Goal: Information Seeking & Learning: Check status

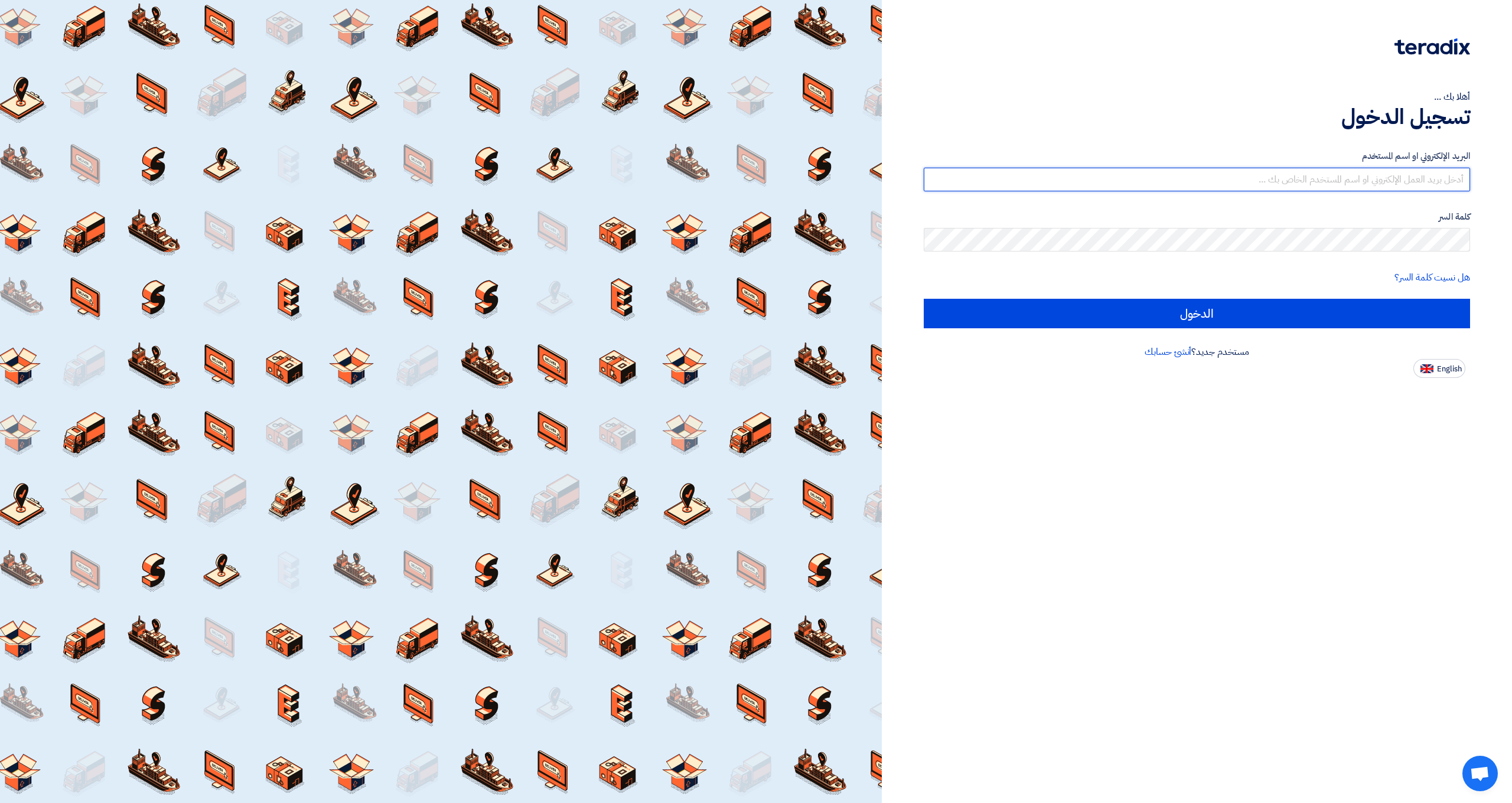
type input "[EMAIL_ADDRESS][DOMAIN_NAME]"
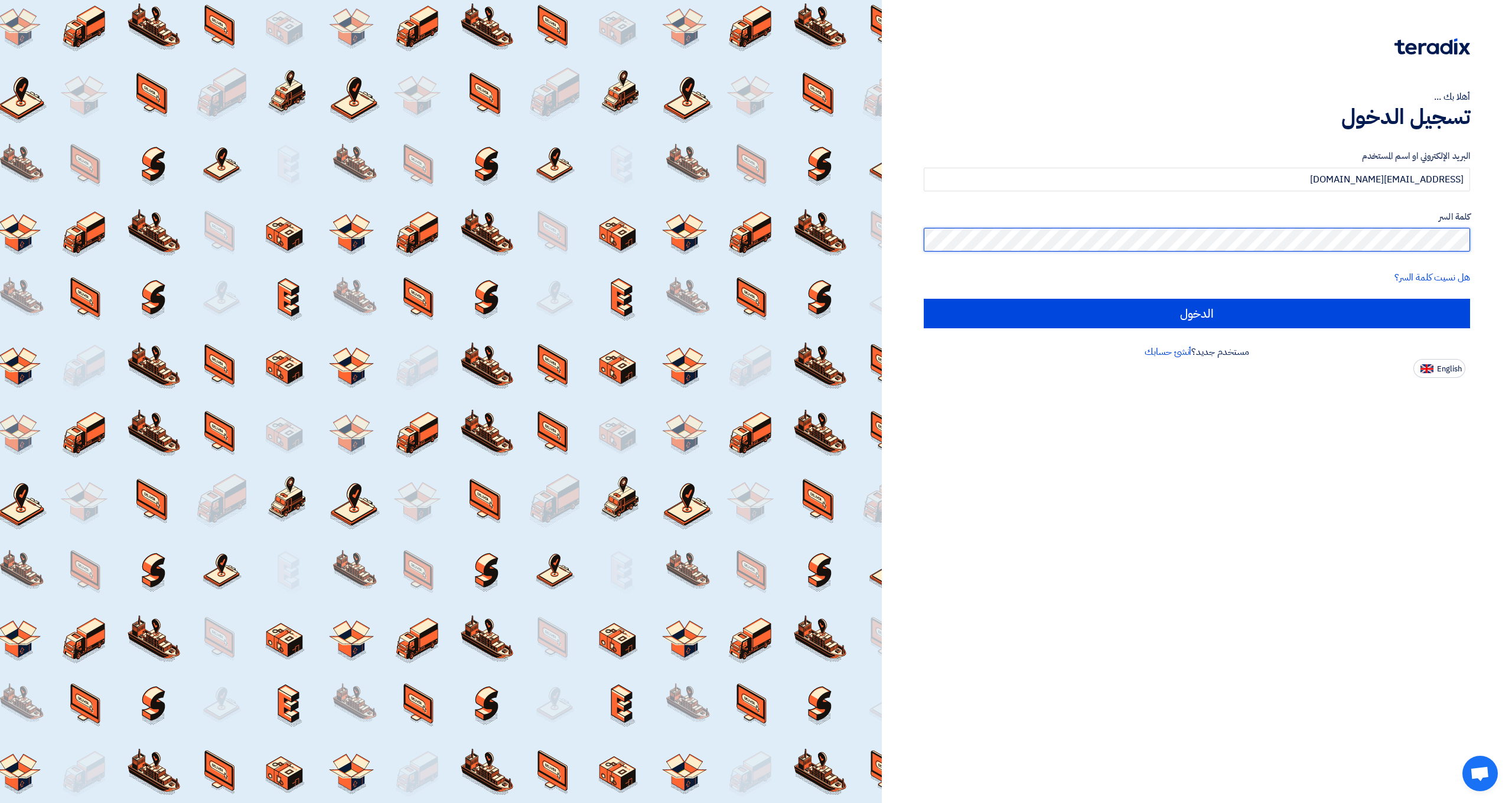
click at [1197, 313] on input "الدخول" at bounding box center [1197, 313] width 547 height 29
type input "Sign in"
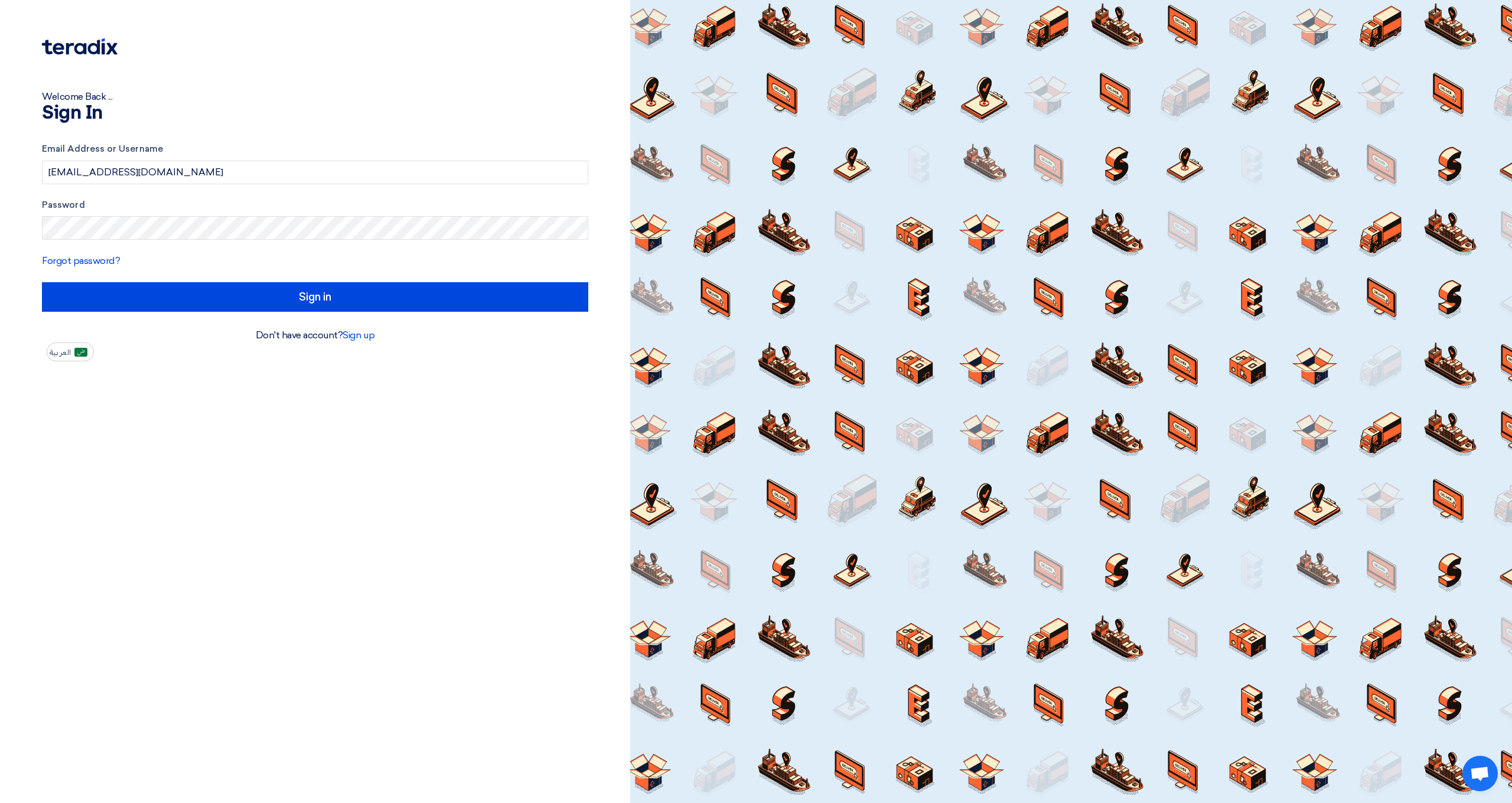
click at [1079, 318] on div at bounding box center [1071, 402] width 882 height 803
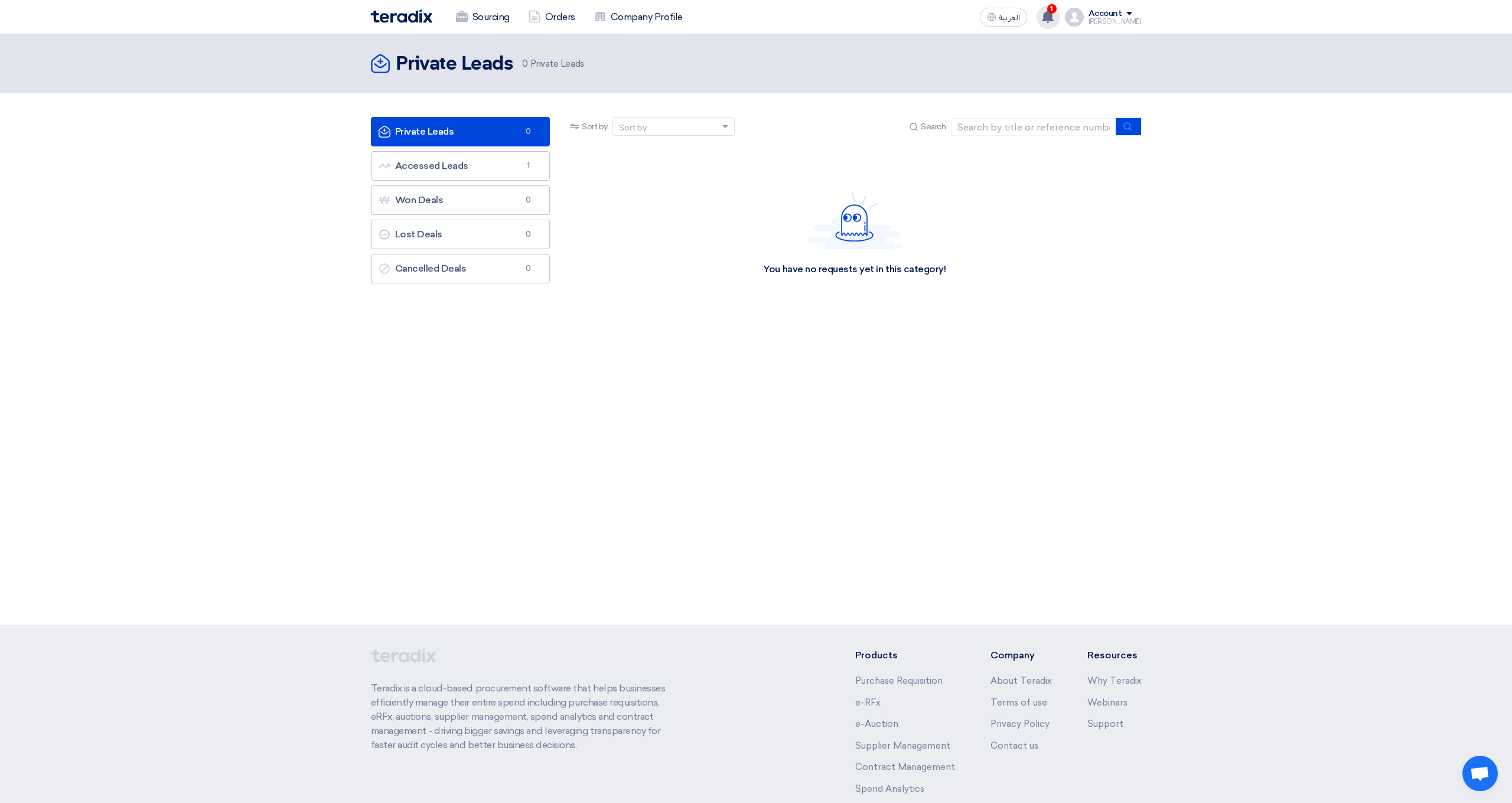
click at [1054, 15] on use at bounding box center [1047, 16] width 12 height 13
click at [986, 49] on p "A request has been edited! - "RFP-U-Walks Relaunch Campaign"." at bounding box center [971, 47] width 169 height 19
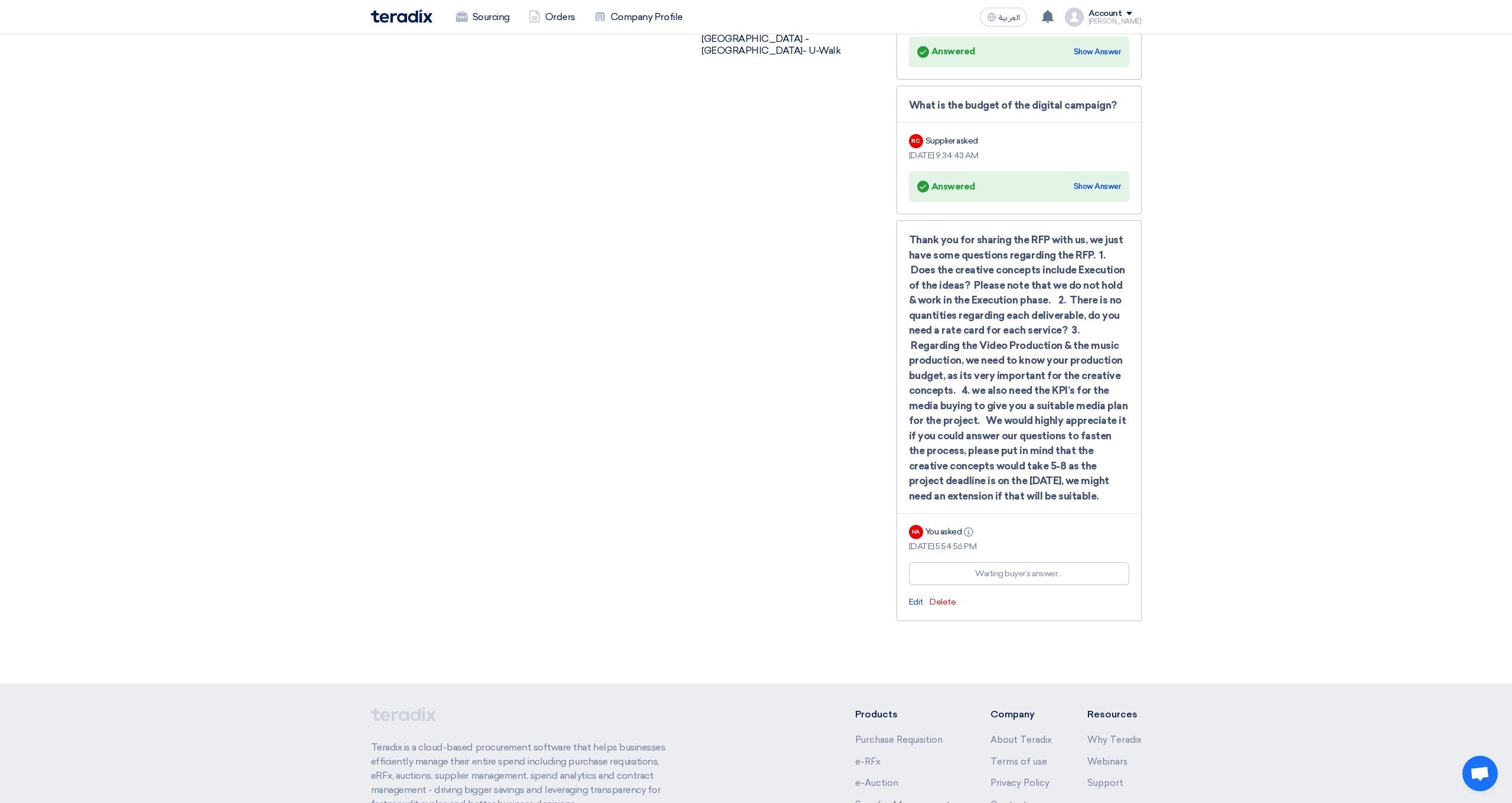
scroll to position [988, 0]
click at [1020, 371] on div "Thank you for sharing the RFP with us, we just have some questions regarding th…" at bounding box center [1019, 367] width 220 height 271
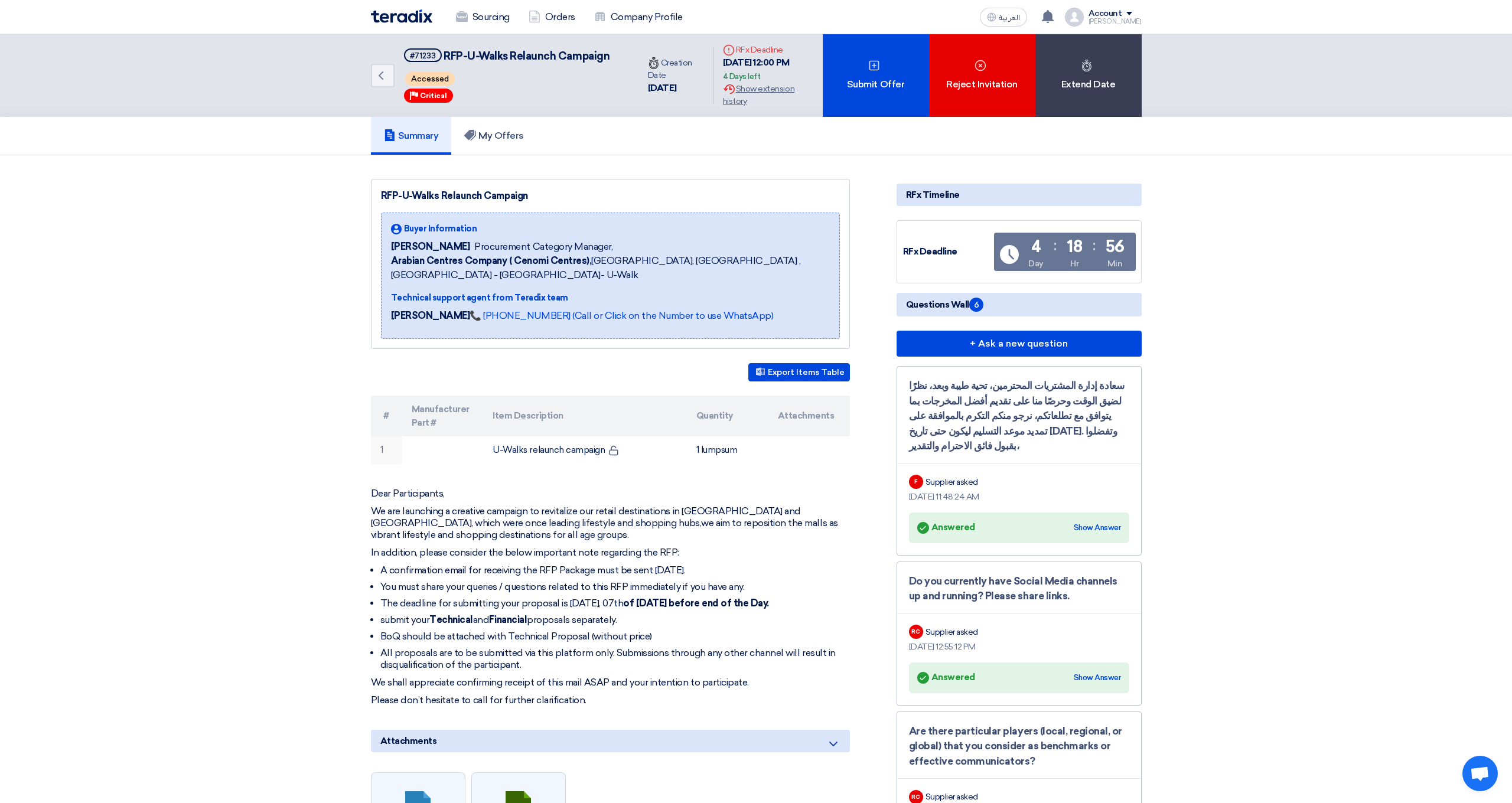
scroll to position [0, 0]
click at [974, 303] on span "6" at bounding box center [976, 305] width 14 height 14
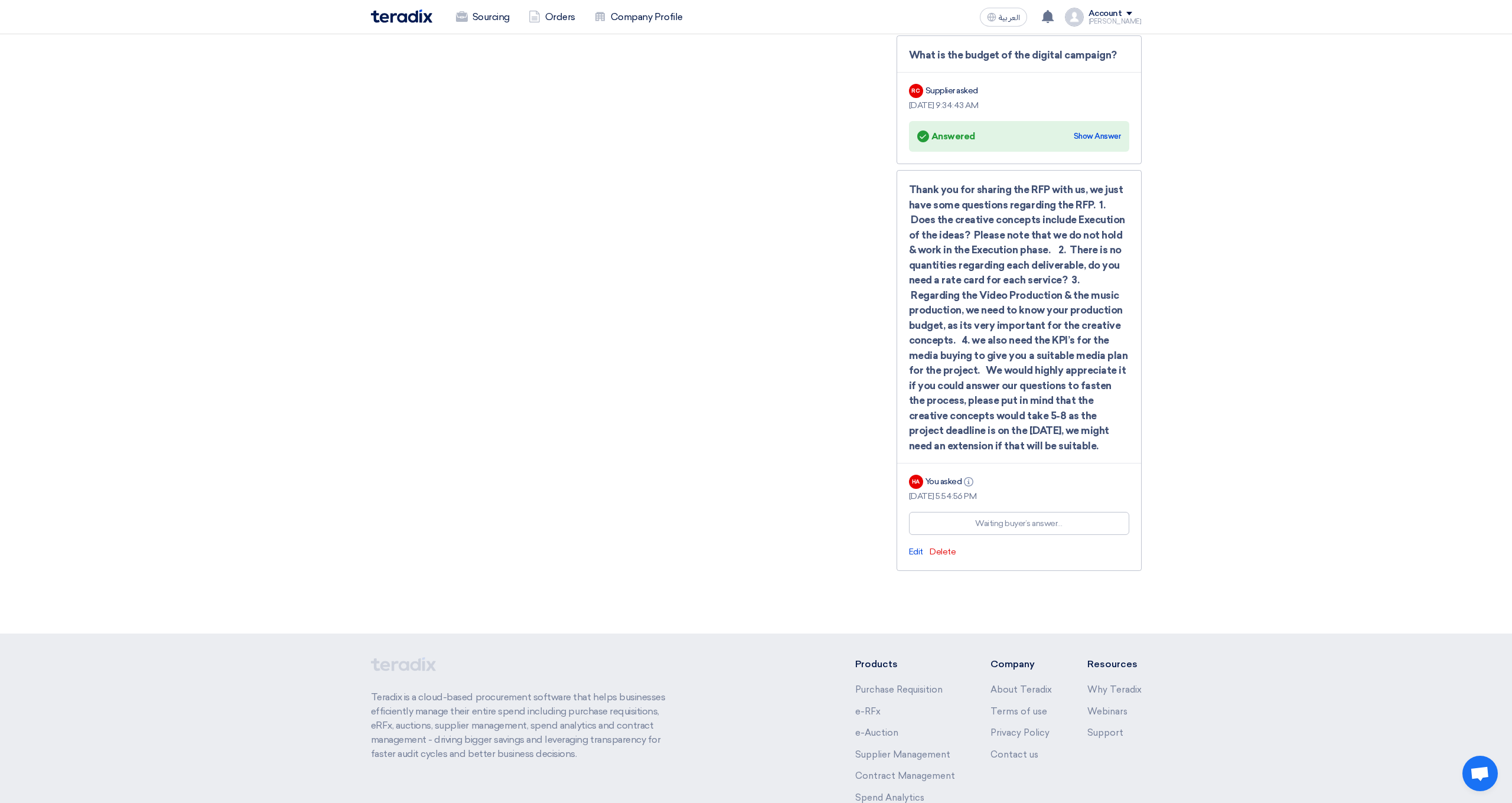
scroll to position [1044, 0]
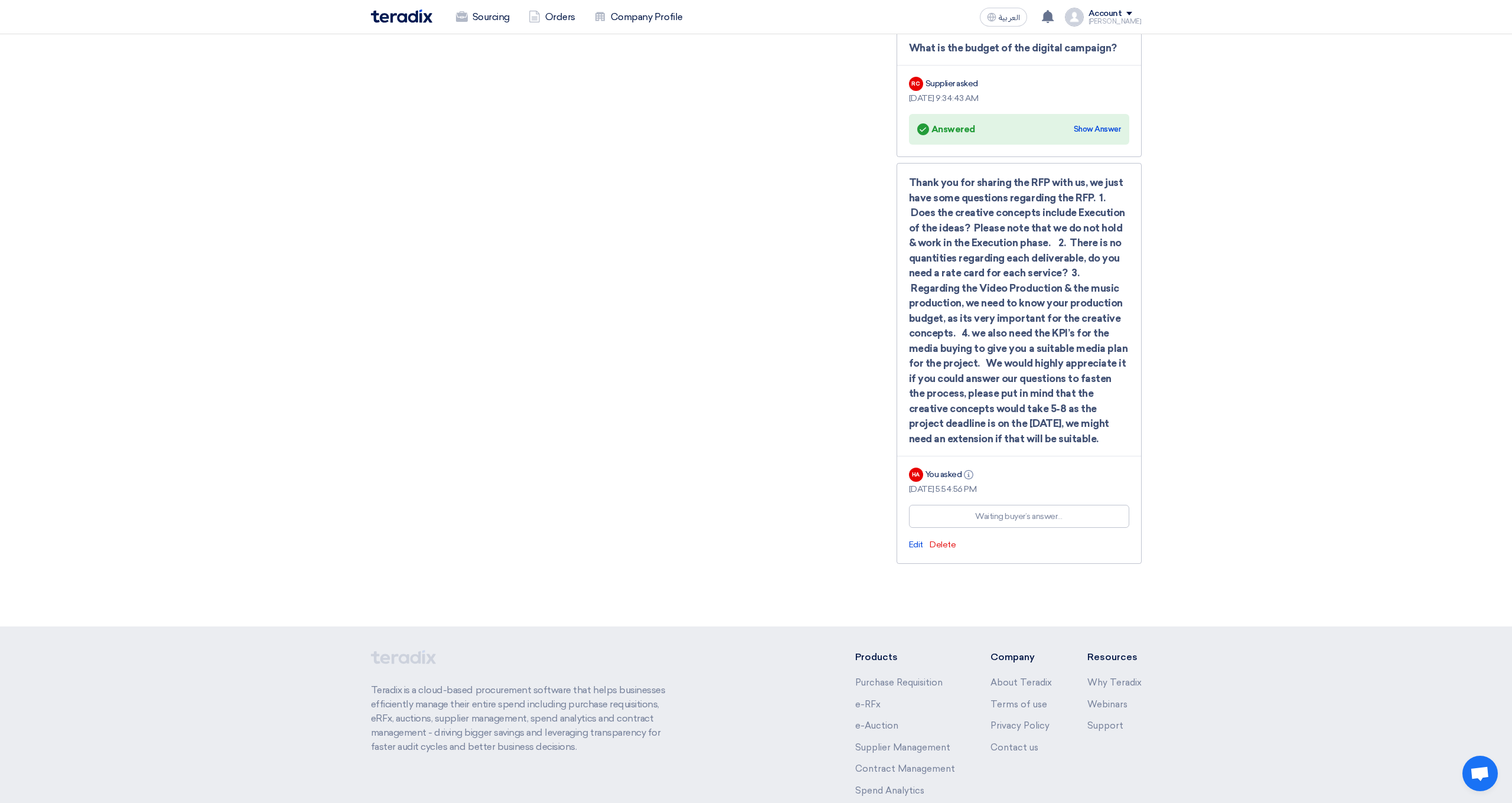
click at [988, 356] on div "Thank you for sharing the RFP with us, we just have some questions regarding th…" at bounding box center [1019, 310] width 220 height 271
drag, startPoint x: 951, startPoint y: 468, endPoint x: 953, endPoint y: 486, distance: 18.1
click at [951, 469] on div "You asked Info" at bounding box center [951, 475] width 51 height 12
click at [953, 487] on div "Thank you for sharing the RFP with us, we just have some questions regarding th…" at bounding box center [1019, 363] width 245 height 401
drag, startPoint x: 986, startPoint y: 501, endPoint x: 994, endPoint y: 507, distance: 10.0
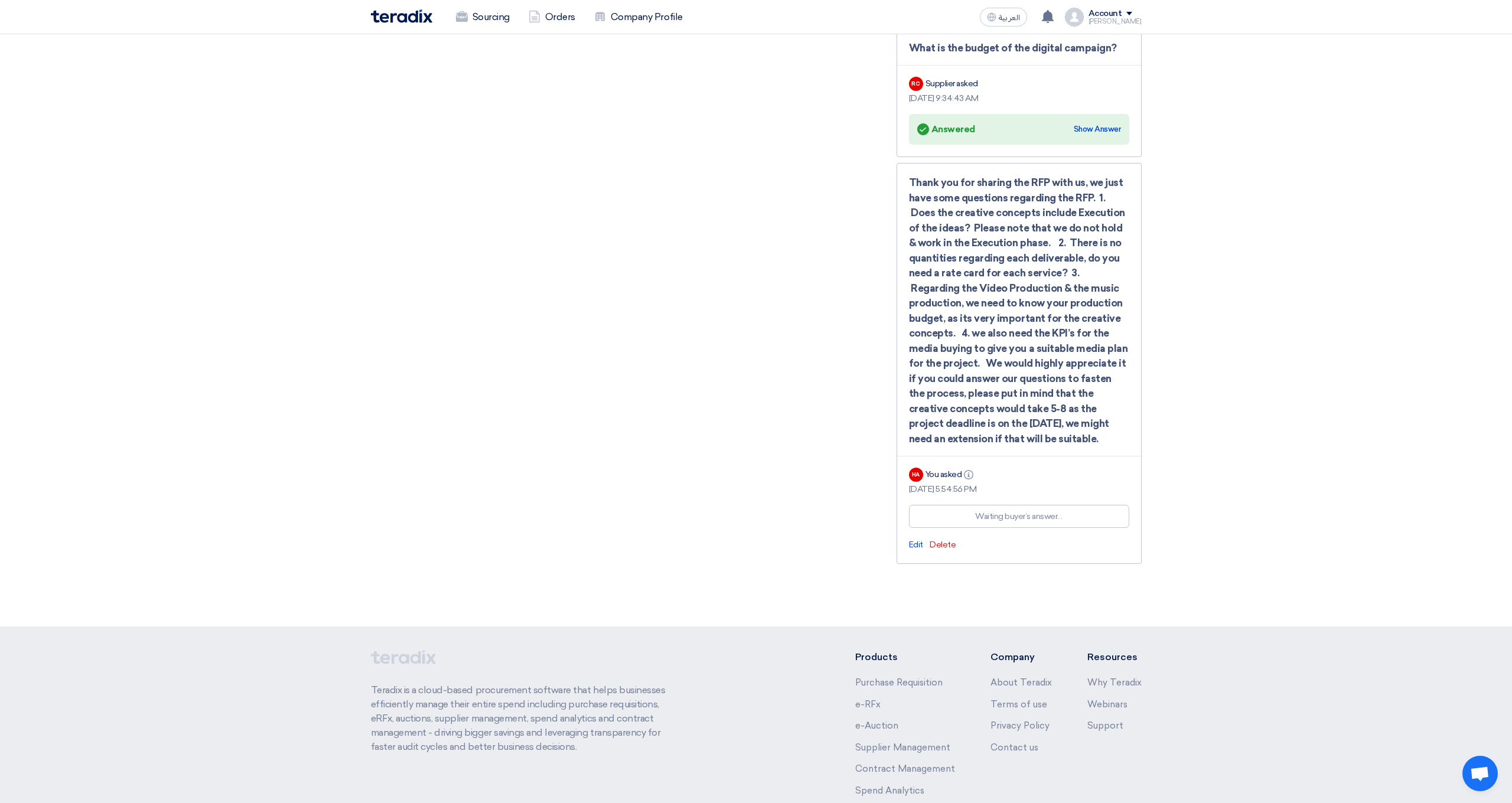
click at [986, 510] on div "Waiting buyer’s answer…" at bounding box center [1019, 517] width 87 height 12
click at [999, 510] on div "Waiting buyer’s answer…" at bounding box center [1019, 517] width 87 height 12
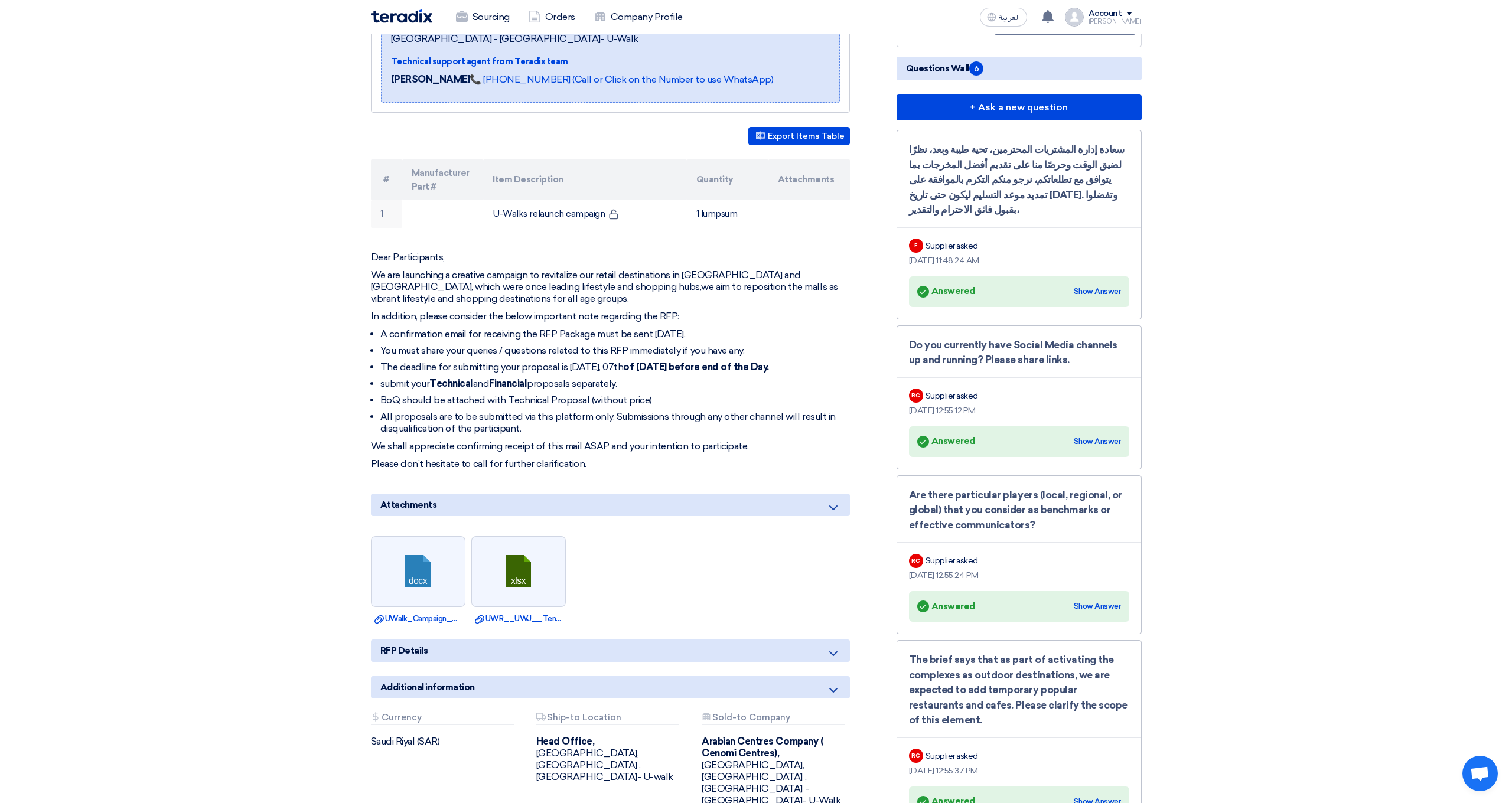
scroll to position [239, 0]
